Goal: Find specific page/section: Find specific page/section

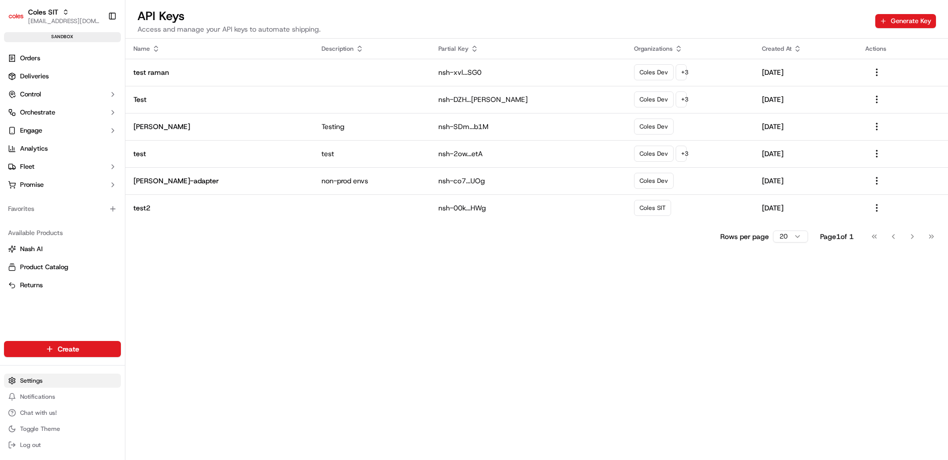
click at [57, 380] on html "Coles SIT raman.singh6@coles.com.au Toggle Sidebar sandbox Orders Deliveries Co…" at bounding box center [474, 230] width 948 height 460
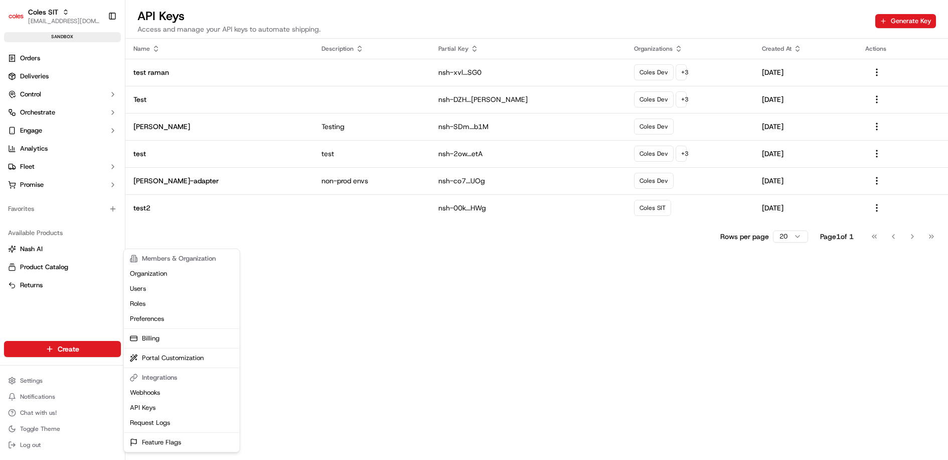
click at [50, 195] on html "Coles SIT raman.singh6@coles.com.au Toggle Sidebar sandbox Orders Deliveries Co…" at bounding box center [474, 230] width 948 height 460
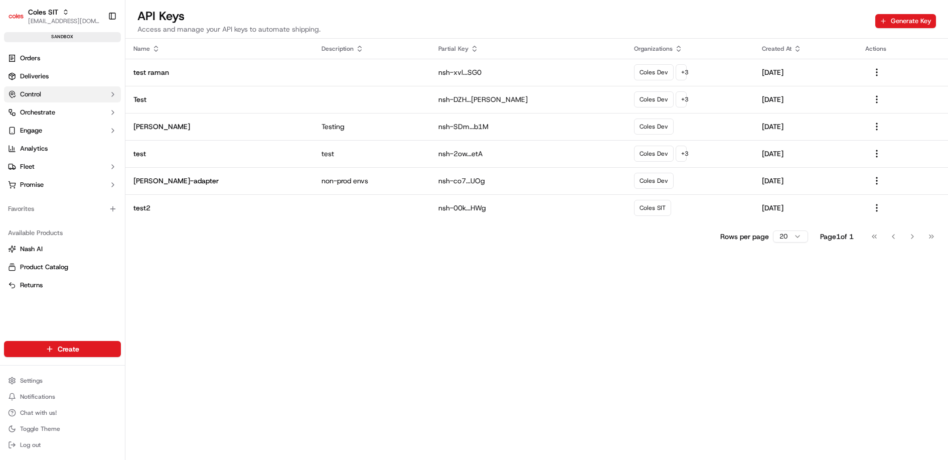
click at [108, 94] on button "Control" at bounding box center [62, 94] width 117 height 16
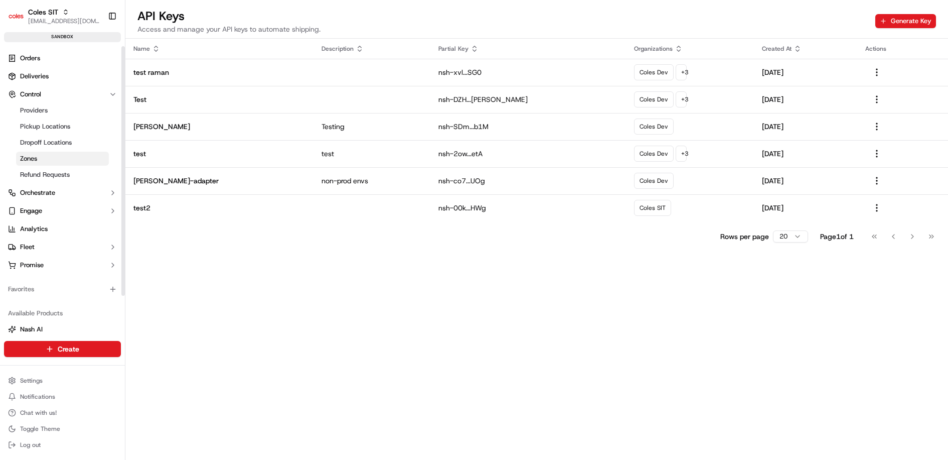
click at [78, 164] on link "Zones" at bounding box center [62, 159] width 93 height 14
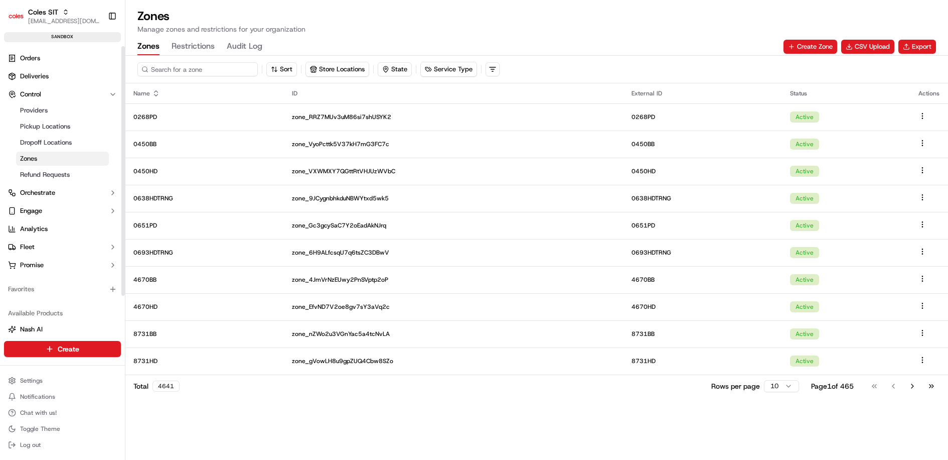
click at [165, 69] on input at bounding box center [197, 69] width 120 height 14
paste input "7698HD"
type input "7698HD"
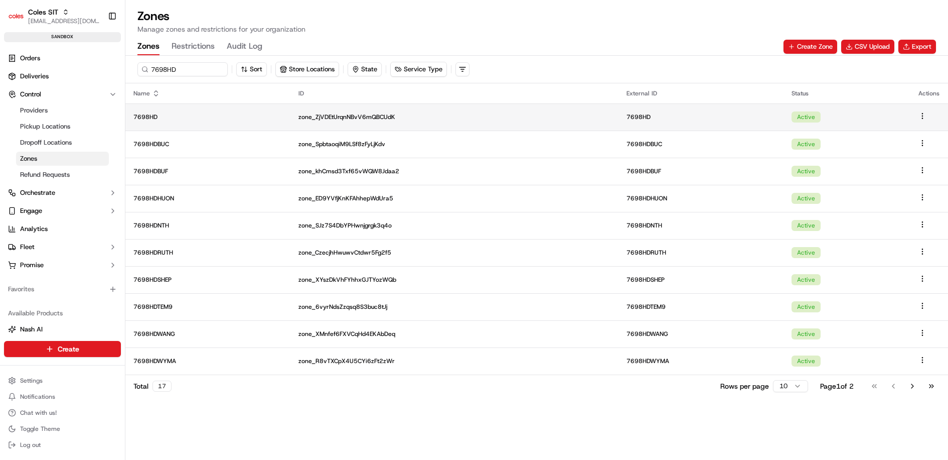
click at [210, 118] on p "7698HD" at bounding box center [207, 117] width 149 height 8
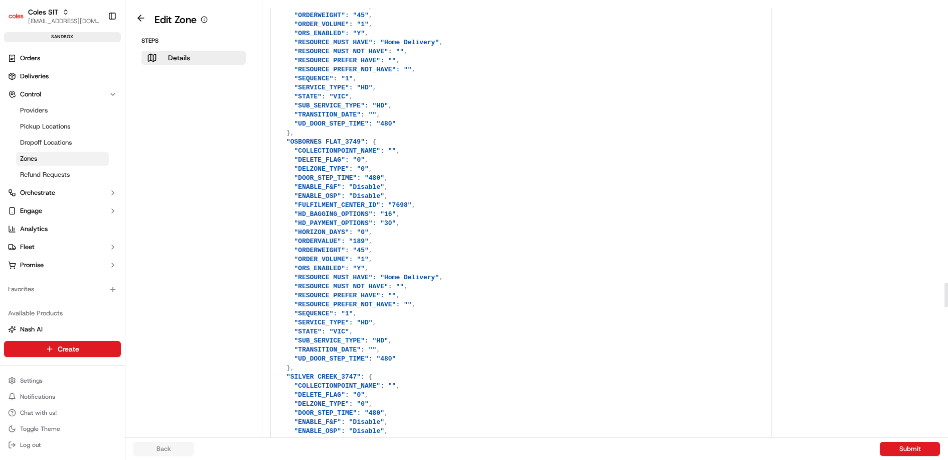
scroll to position [4983, 0]
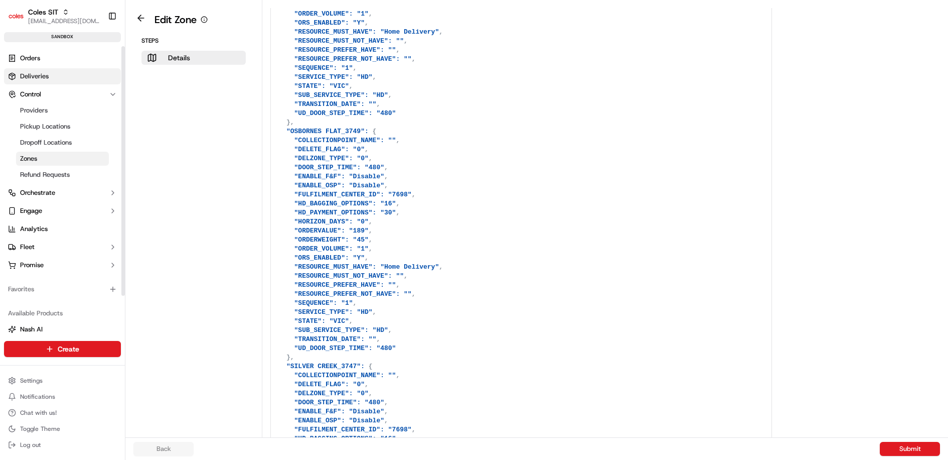
click at [66, 79] on link "Deliveries" at bounding box center [62, 76] width 117 height 16
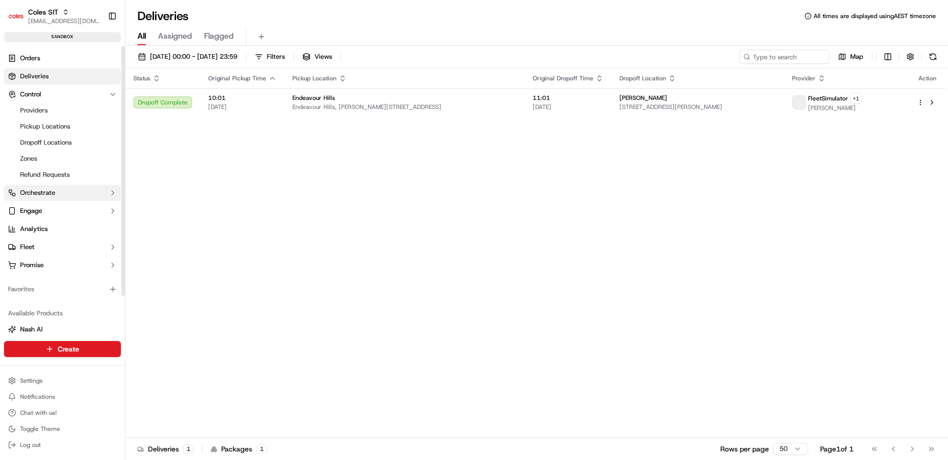
click at [68, 193] on button "Orchestrate" at bounding box center [62, 193] width 117 height 16
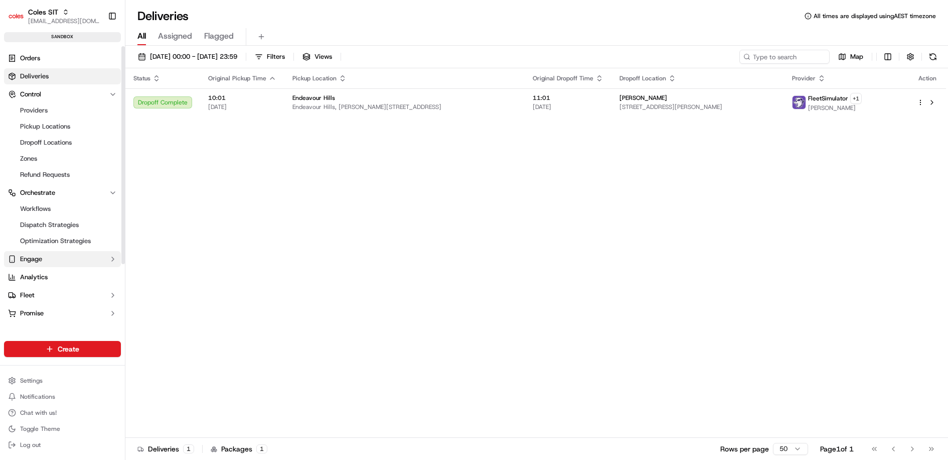
click at [65, 254] on button "Engage" at bounding box center [62, 259] width 117 height 16
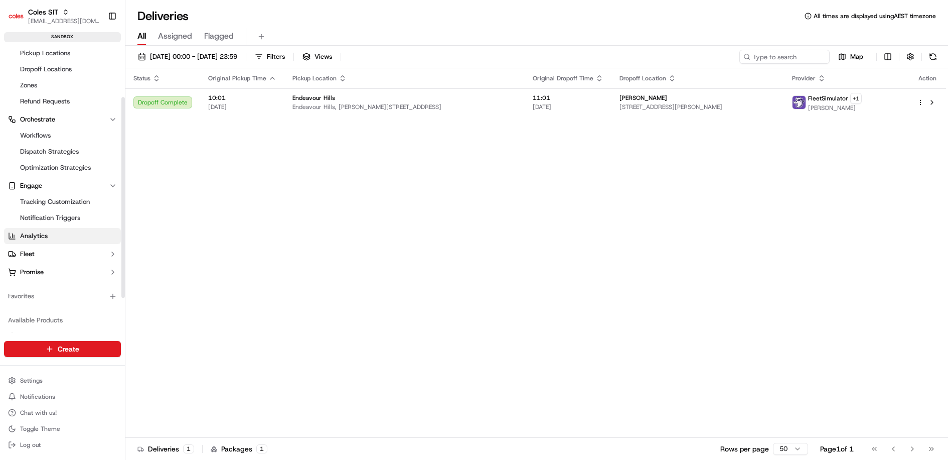
scroll to position [74, 0]
click at [84, 267] on button "Promise" at bounding box center [62, 271] width 117 height 16
click at [85, 251] on button "Fleet" at bounding box center [62, 253] width 117 height 16
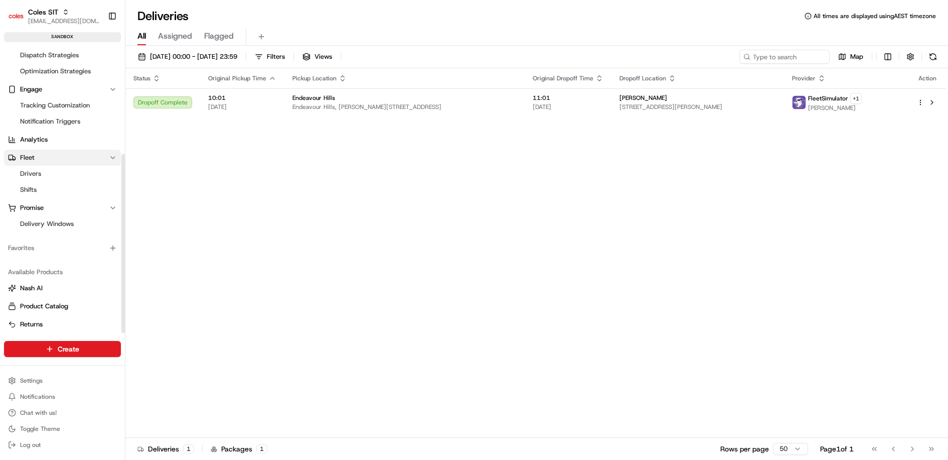
scroll to position [172, 0]
click at [73, 383] on html "Coles SIT raman.singh6@coles.com.au Toggle Sidebar sandbox Orders Deliveries Co…" at bounding box center [474, 230] width 948 height 460
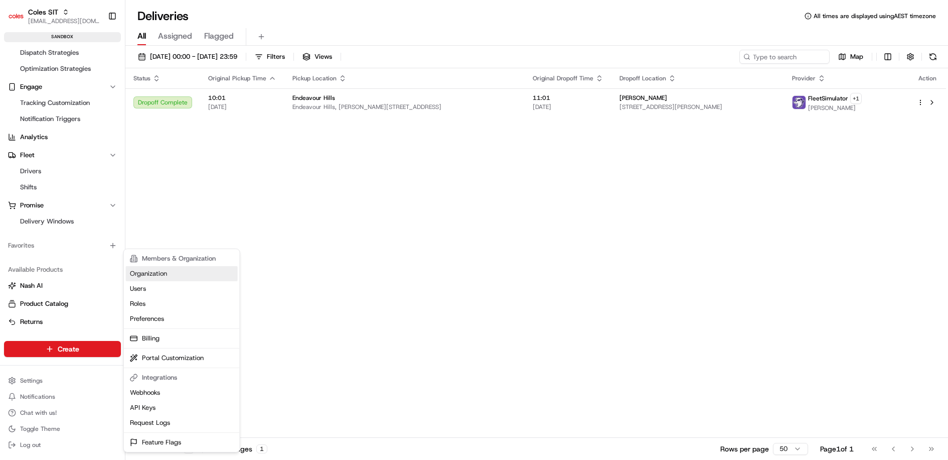
click at [199, 268] on link "Organization" at bounding box center [182, 273] width 112 height 15
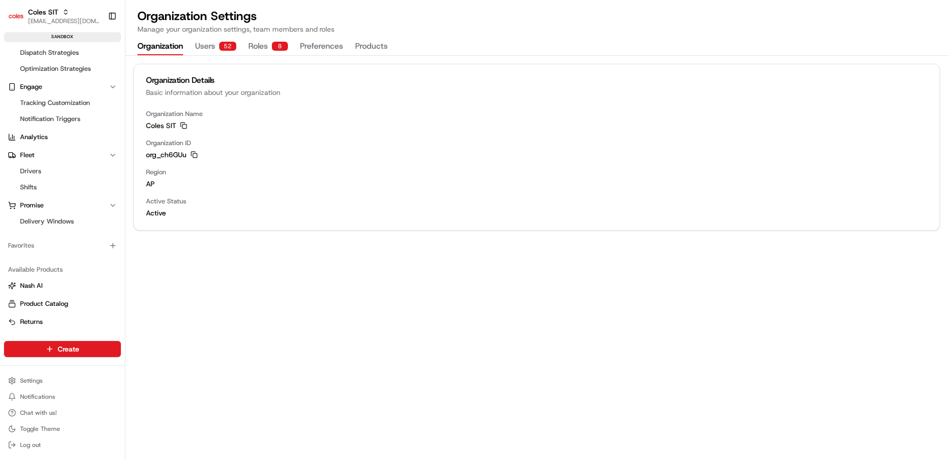
click at [209, 49] on button "Users 52" at bounding box center [215, 46] width 41 height 17
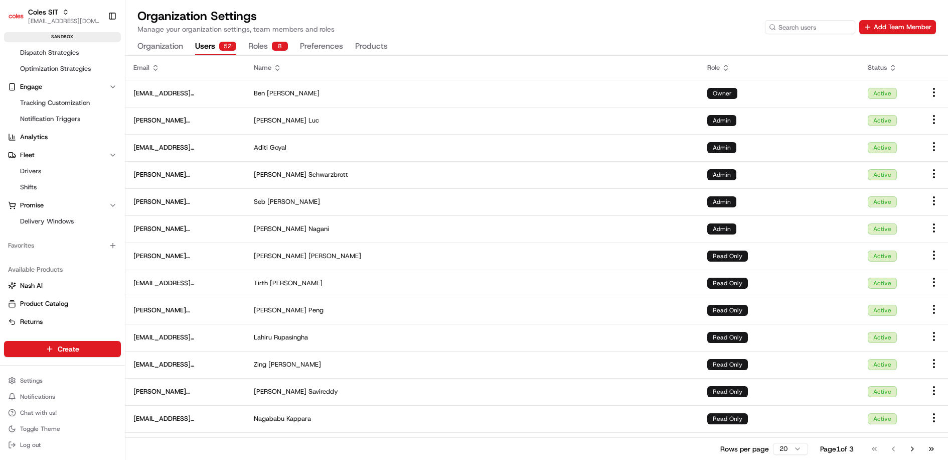
click at [267, 44] on button "Roles 8" at bounding box center [268, 46] width 40 height 17
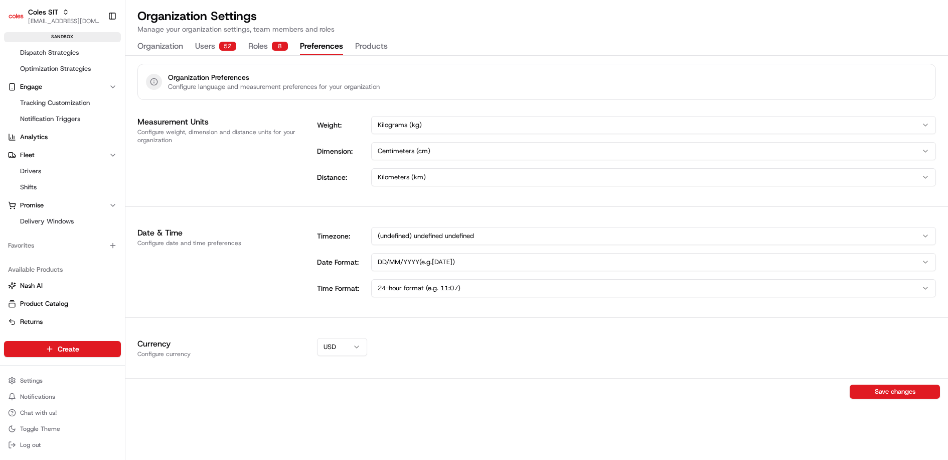
click at [317, 49] on button "Preferences" at bounding box center [321, 46] width 43 height 17
click at [378, 46] on button "Products" at bounding box center [371, 46] width 33 height 17
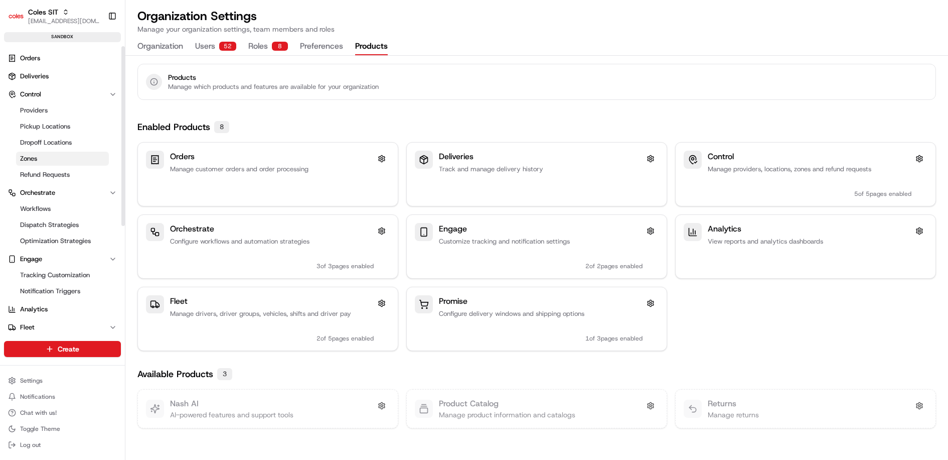
click at [71, 162] on link "Zones" at bounding box center [62, 159] width 93 height 14
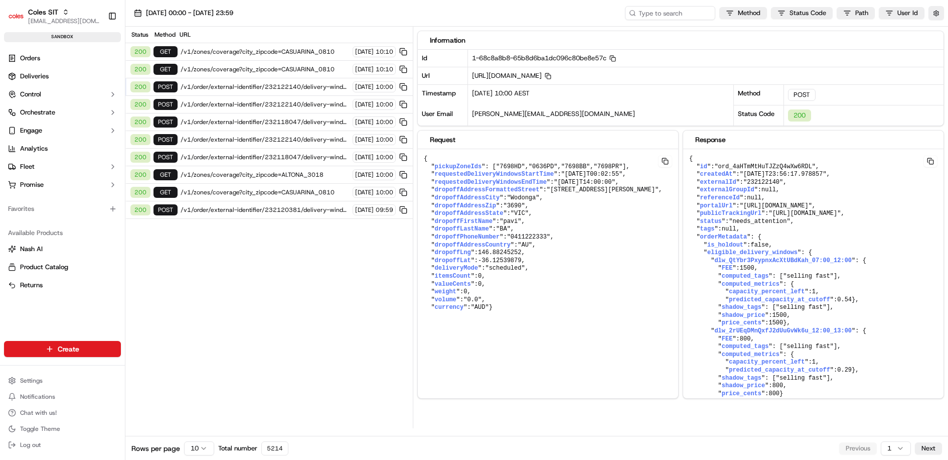
click at [496, 170] on span ""7698HD"" at bounding box center [510, 166] width 29 height 7
copy span "7698HD"
